Goal: Find specific page/section: Find specific page/section

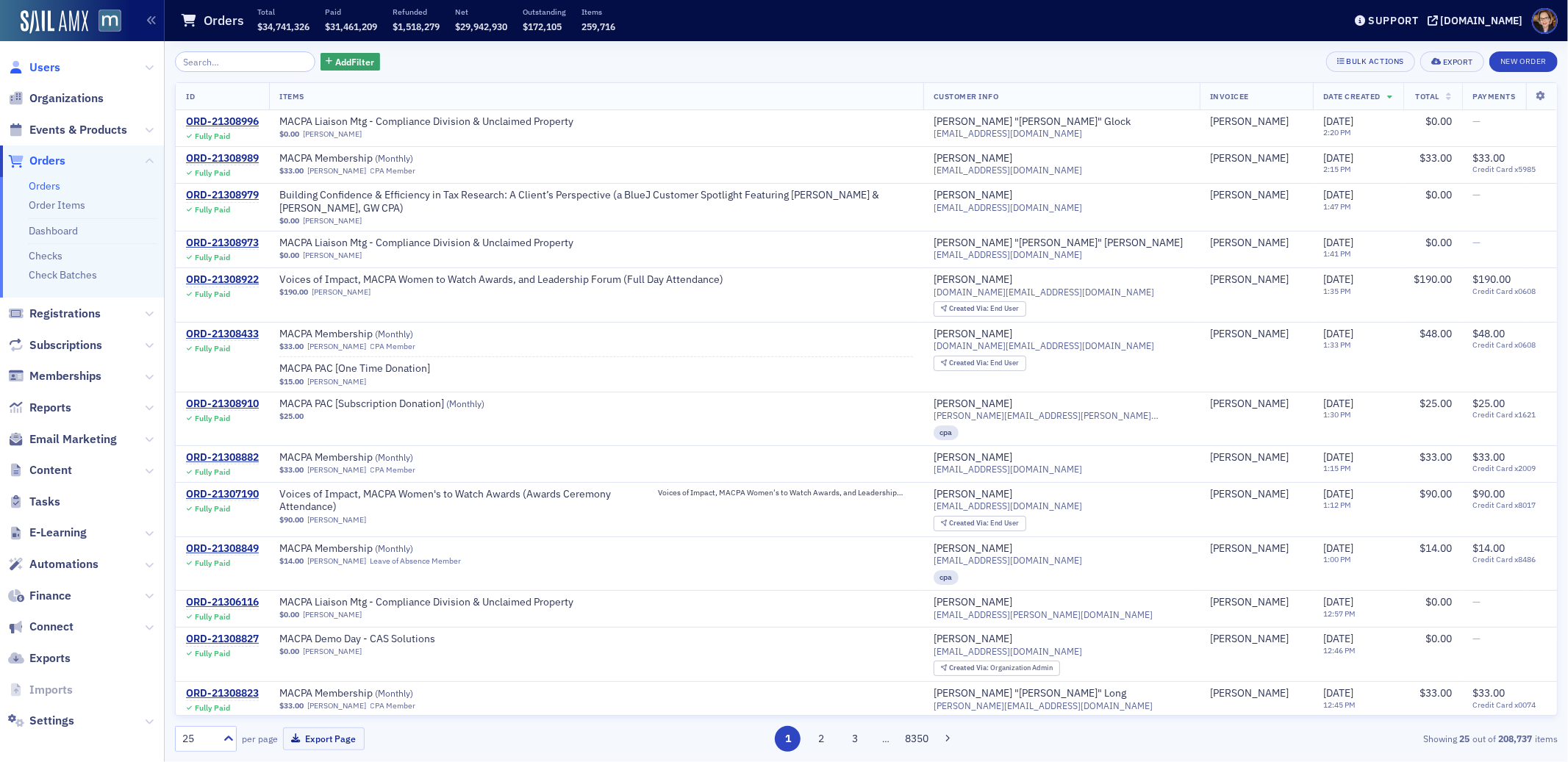
click at [35, 64] on span "Users" at bounding box center [44, 68] width 31 height 16
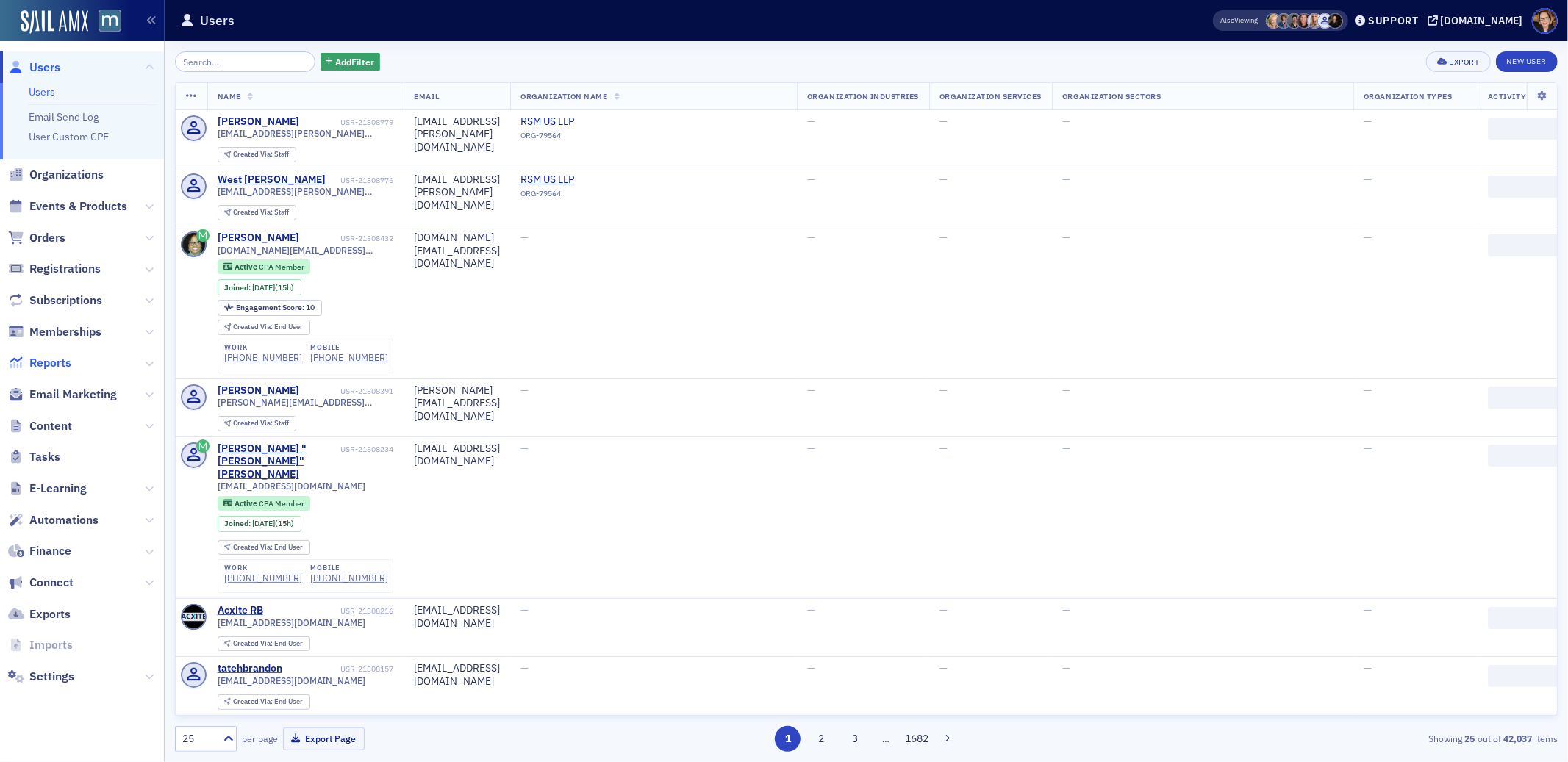
click at [54, 365] on span "Reports" at bounding box center [50, 363] width 42 height 16
